Goal: Book appointment/travel/reservation

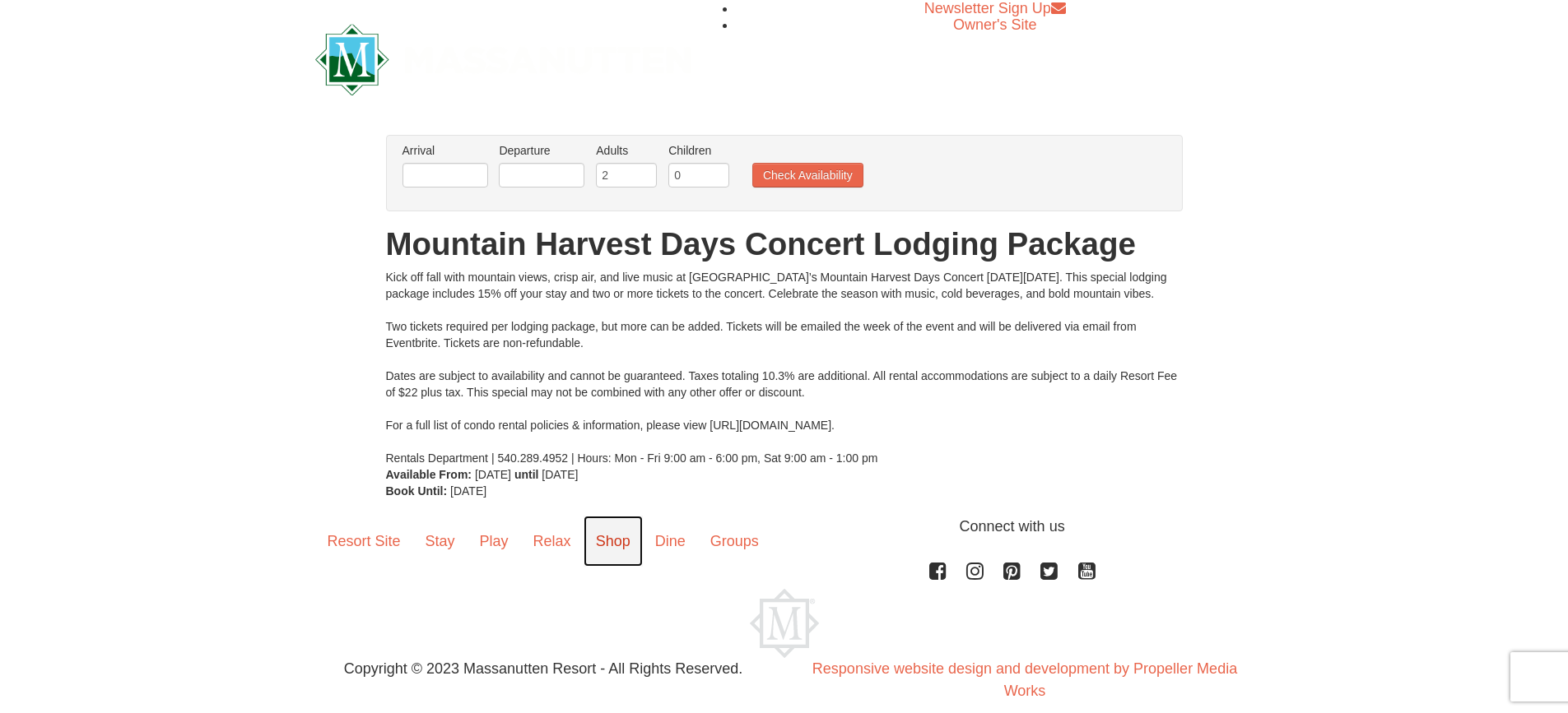
click at [601, 537] on link "Shop" at bounding box center [613, 542] width 59 height 51
